Goal: Navigation & Orientation: Find specific page/section

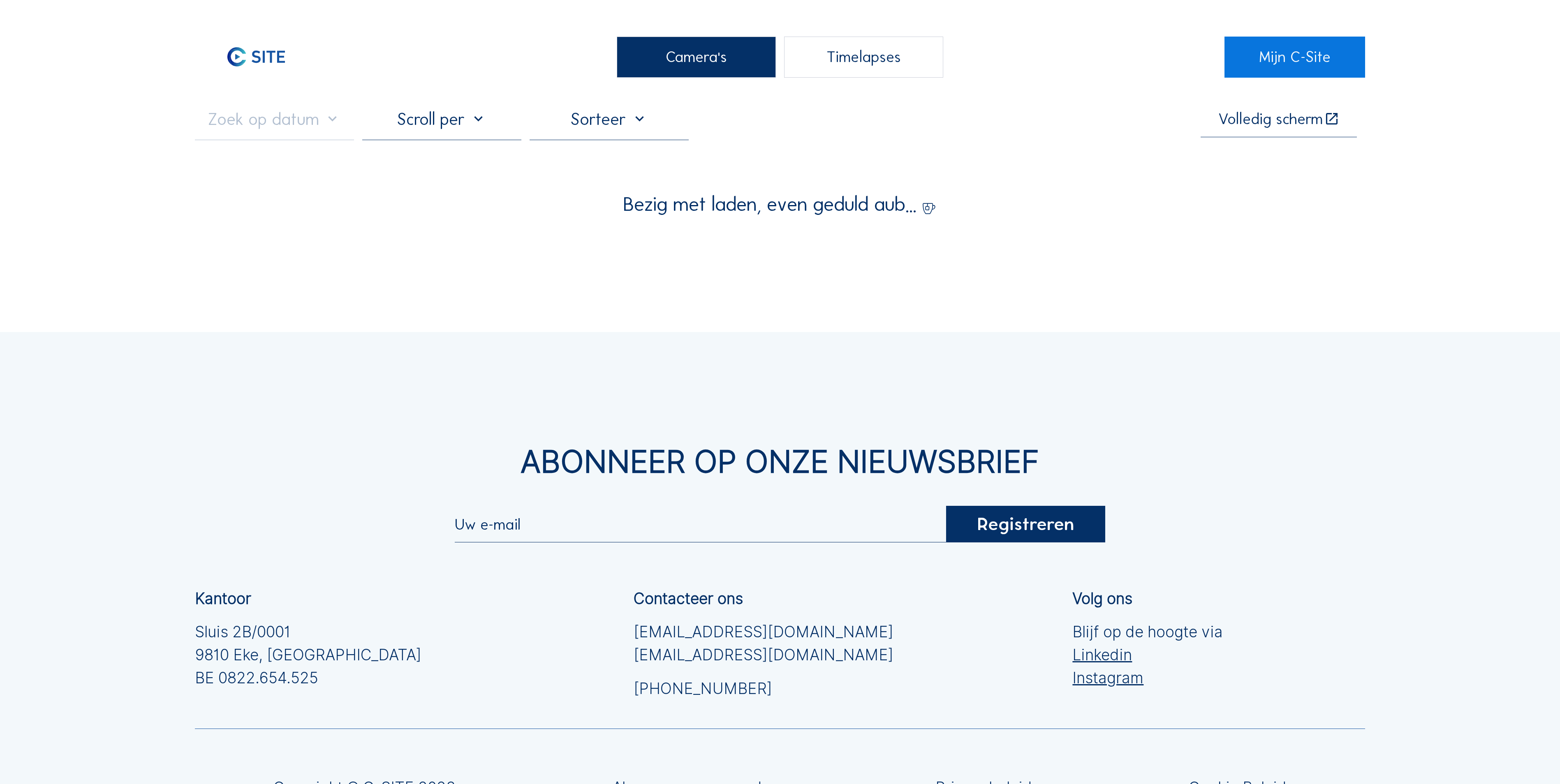
click at [736, 70] on div "Camera's" at bounding box center [696, 57] width 159 height 41
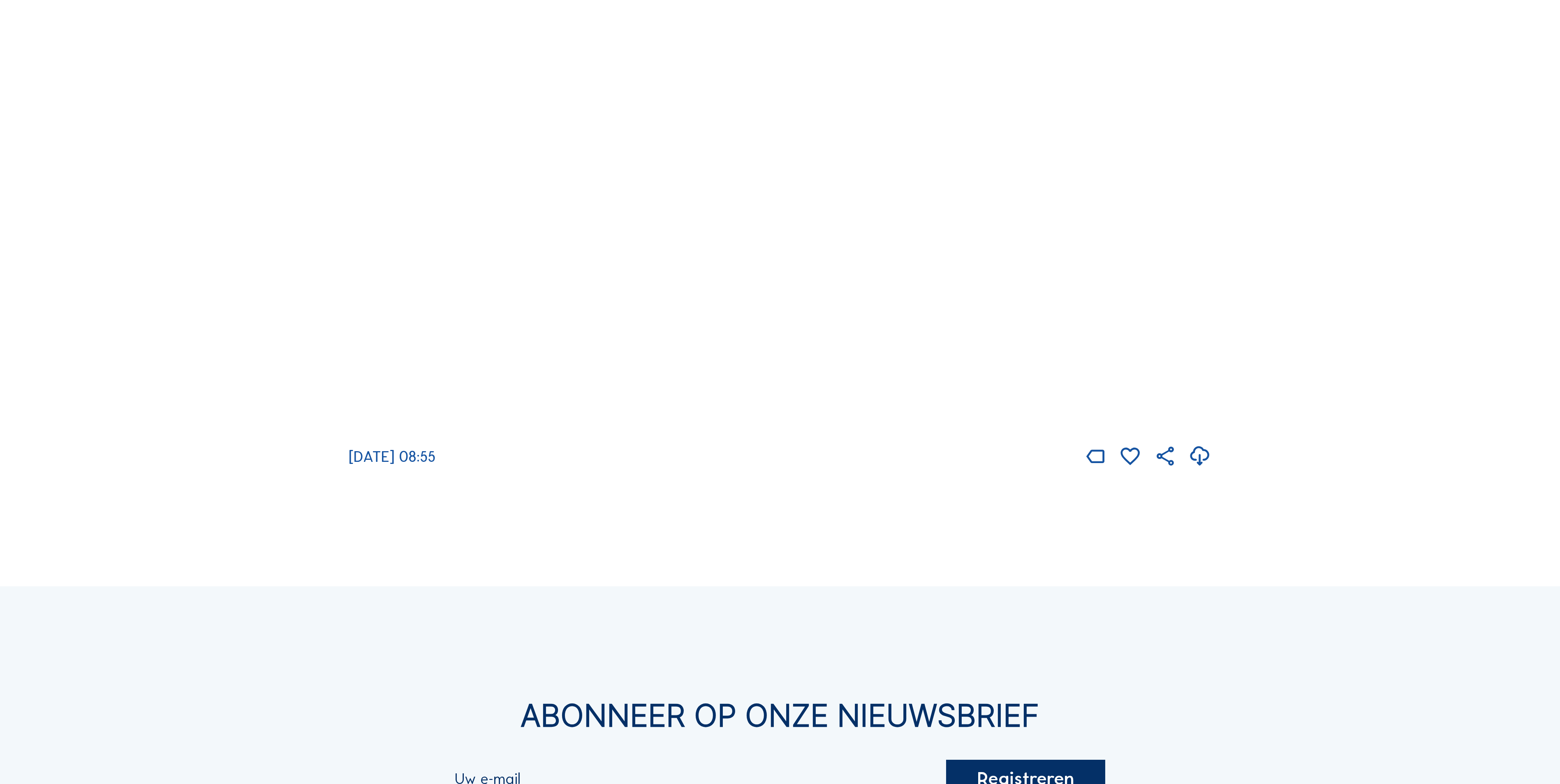
scroll to position [2302, 0]
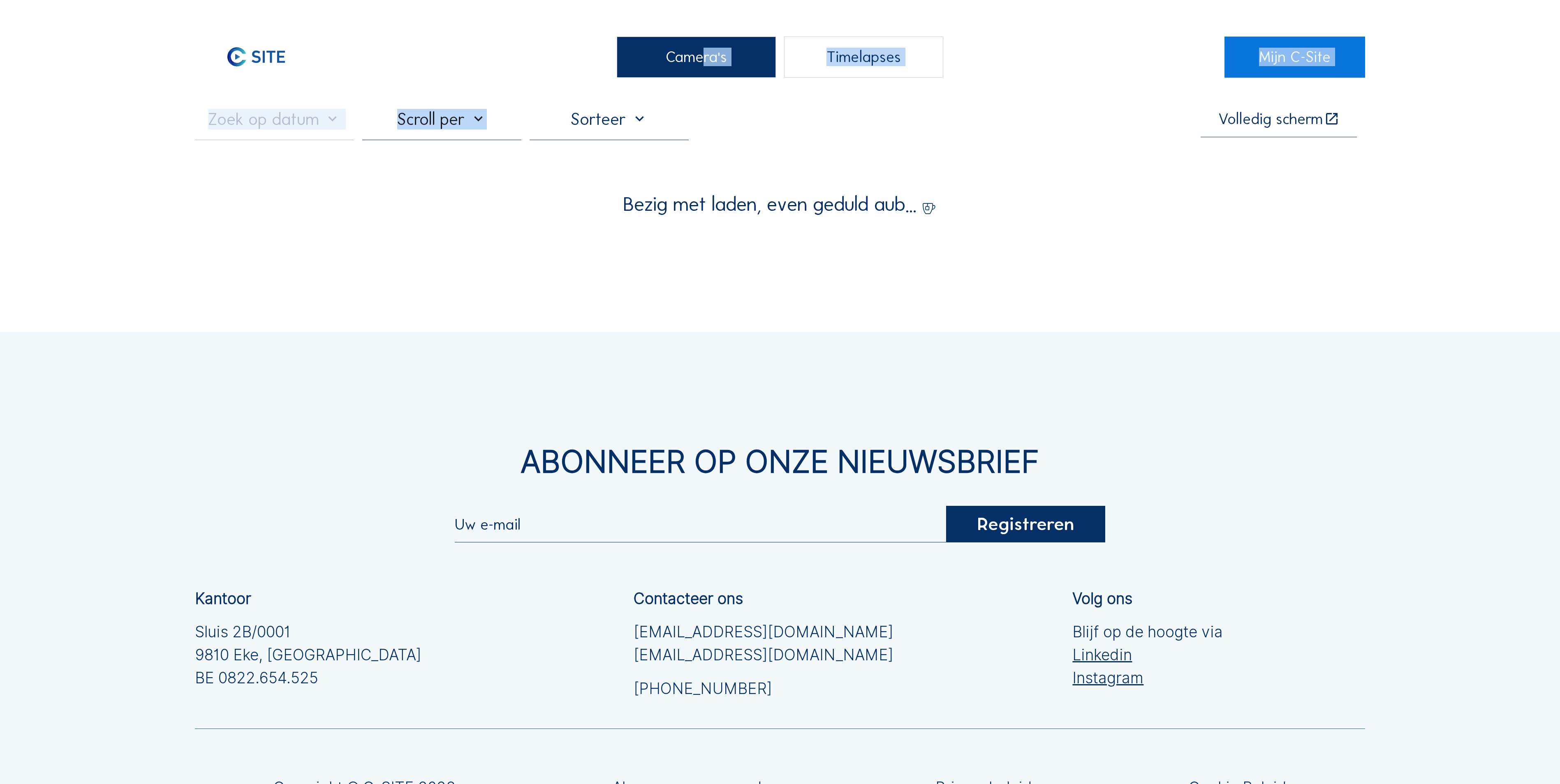
click at [692, 90] on div "Camera's Timelapses Mijn C-Site Volledig scherm Bezig met laden, even geduld au…" at bounding box center [780, 476] width 1560 height 952
drag, startPoint x: 692, startPoint y: 90, endPoint x: 684, endPoint y: 71, distance: 20.6
click at [685, 71] on div "Camera's" at bounding box center [696, 57] width 159 height 41
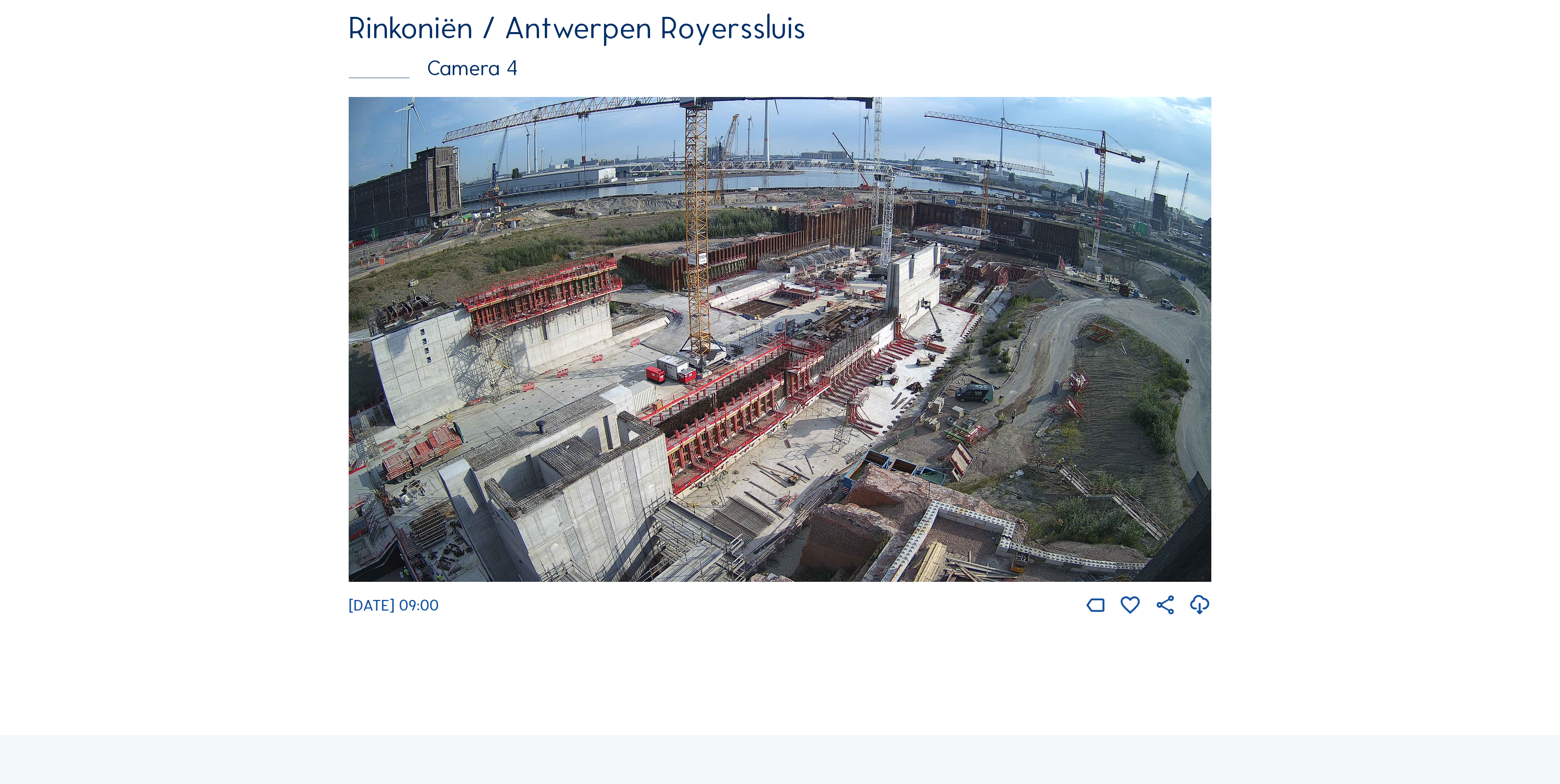
scroll to position [2138, 0]
